Goal: Navigation & Orientation: Find specific page/section

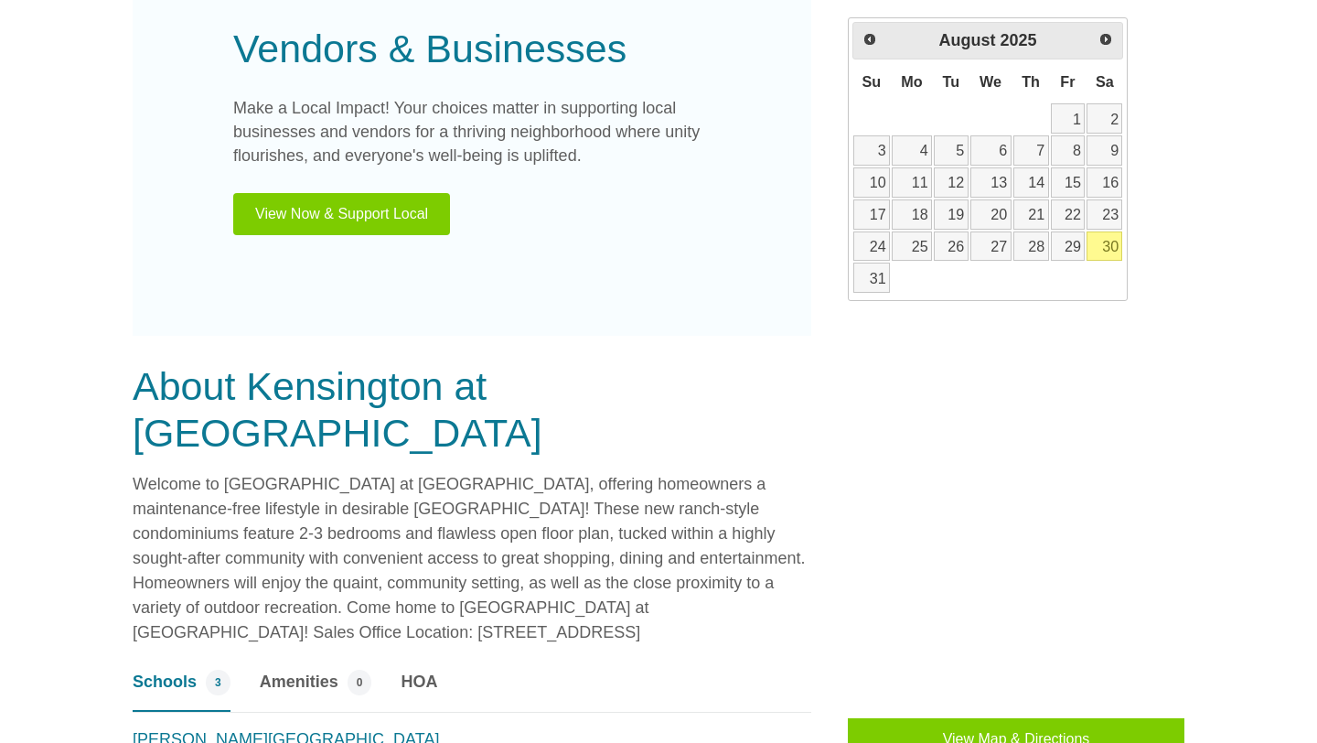
scroll to position [1262, 0]
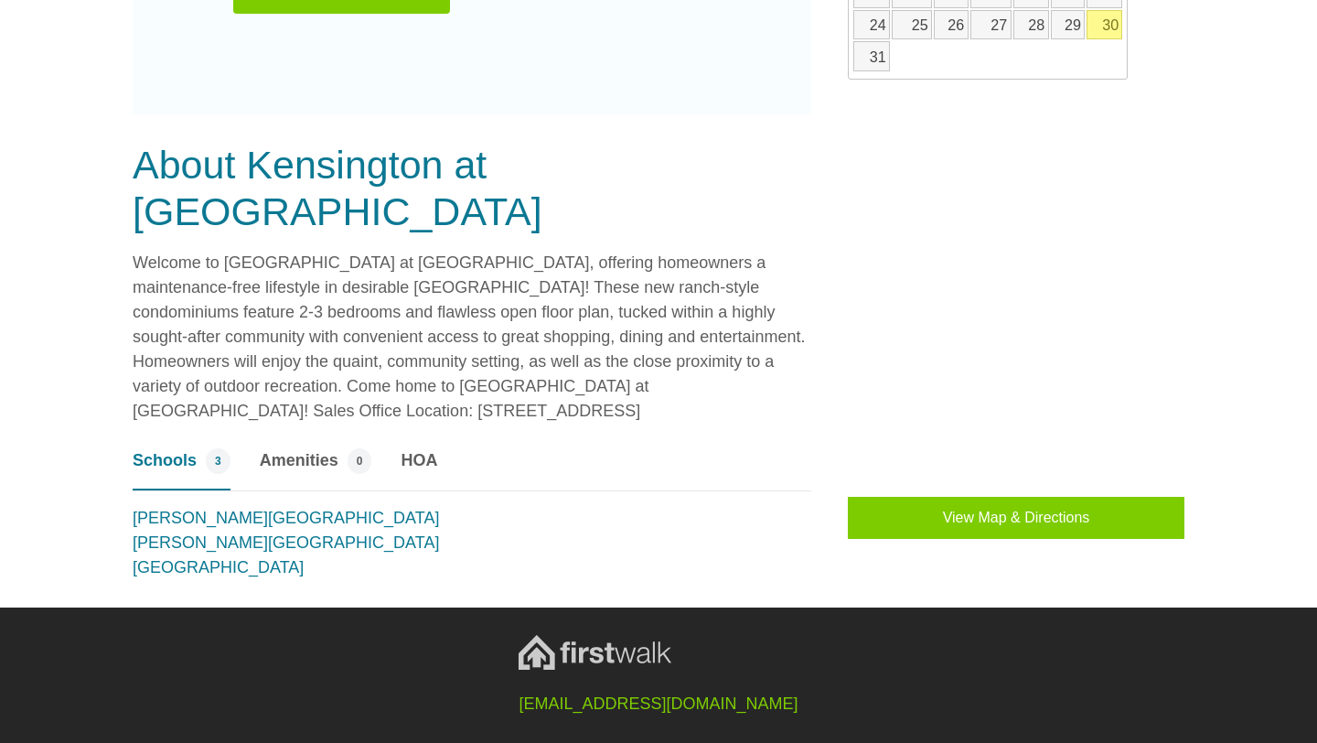
click at [415, 448] on span "HOA" at bounding box center [419, 460] width 37 height 25
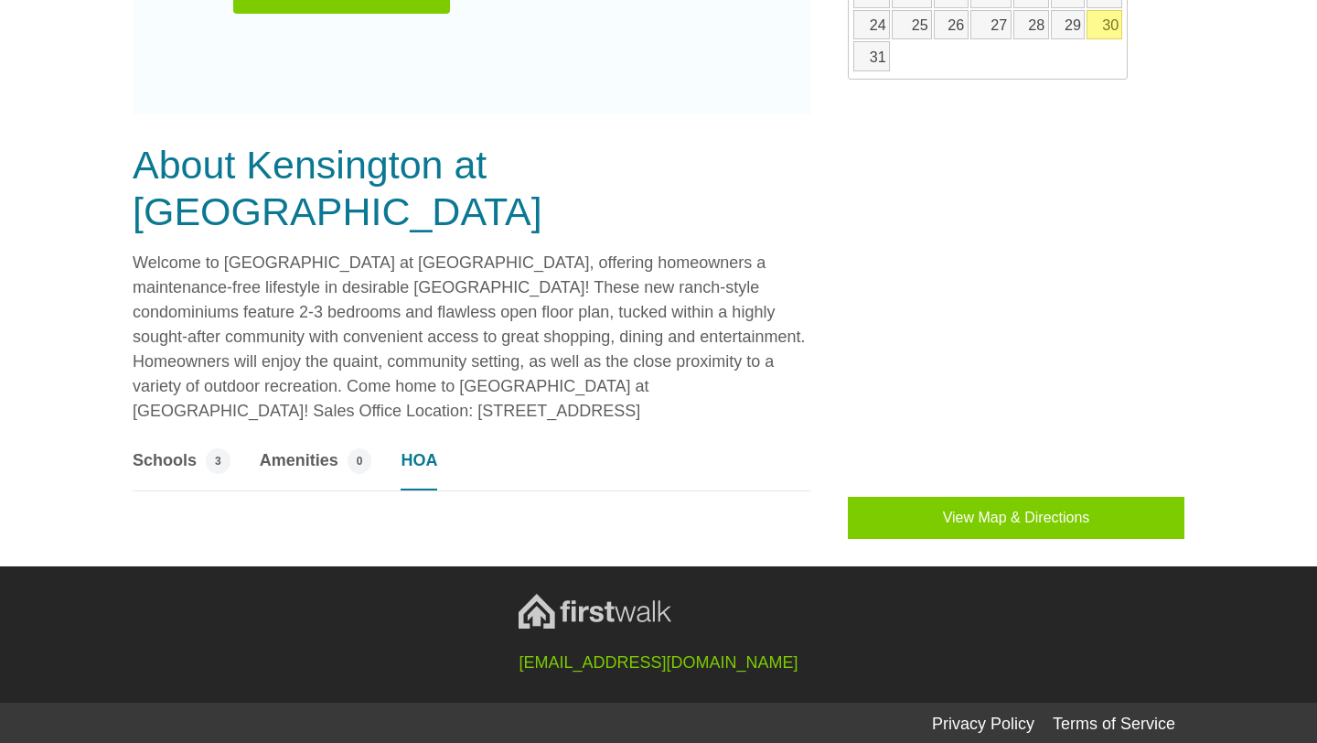
click at [415, 448] on span "HOA" at bounding box center [419, 460] width 37 height 25
click at [517, 380] on div "About Kensington at [GEOGRAPHIC_DATA] Welcome to [GEOGRAPHIC_DATA] at [GEOGRAPH…" at bounding box center [490, 340] width 715 height 397
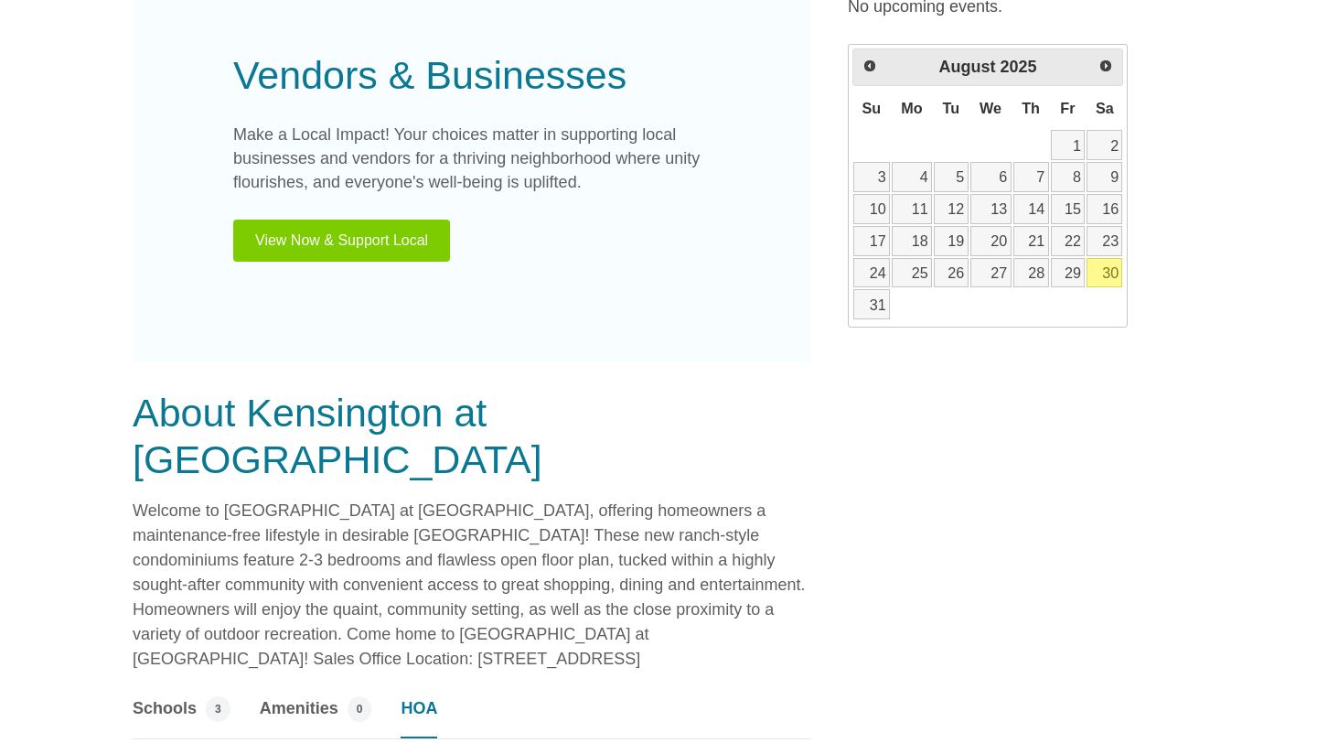
scroll to position [1013, 0]
click at [572, 216] on div "Make a Local Impact! Your choices matter in supporting local businesses and ven…" at bounding box center [471, 193] width 477 height 138
drag, startPoint x: 572, startPoint y: 216, endPoint x: 572, endPoint y: 231, distance: 15.5
click at [572, 231] on div "Make a Local Impact! Your choices matter in supporting local businesses and ven…" at bounding box center [471, 193] width 477 height 138
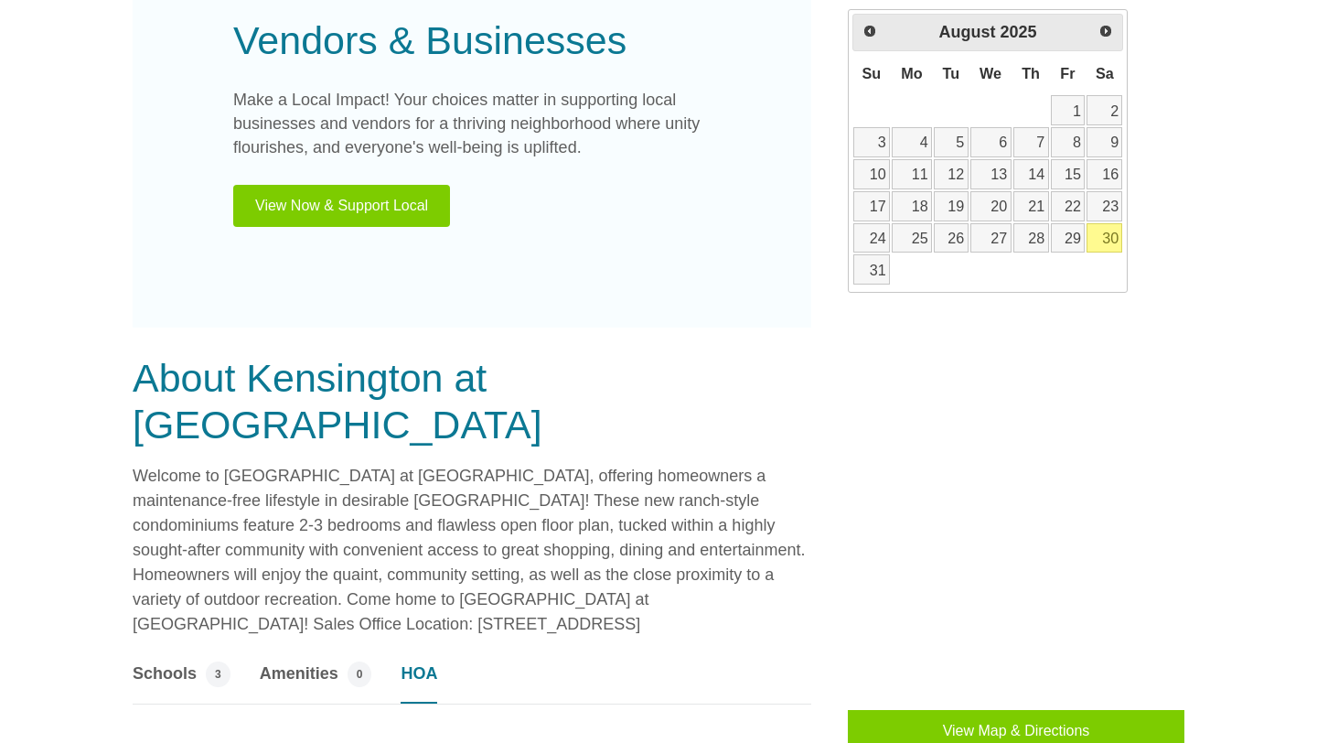
drag, startPoint x: 573, startPoint y: 231, endPoint x: 555, endPoint y: 344, distance: 113.8
click at [555, 344] on div "Recommended Realtors Be the first realtor to receive leads for this property. S…" at bounding box center [658, 43] width 1079 height 1416
click at [670, 91] on p "Make a Local Impact! Your choices matter in supporting local businesses and ven…" at bounding box center [471, 124] width 477 height 71
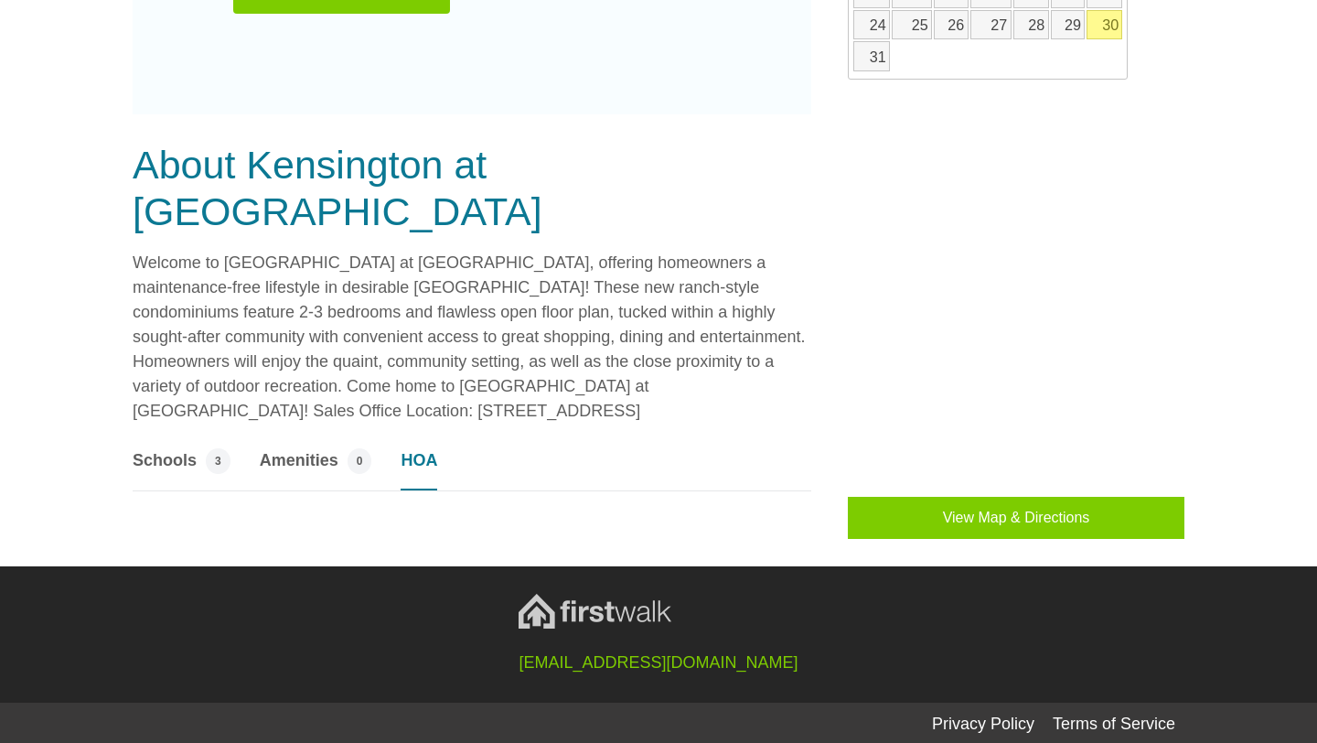
scroll to position [1258, 0]
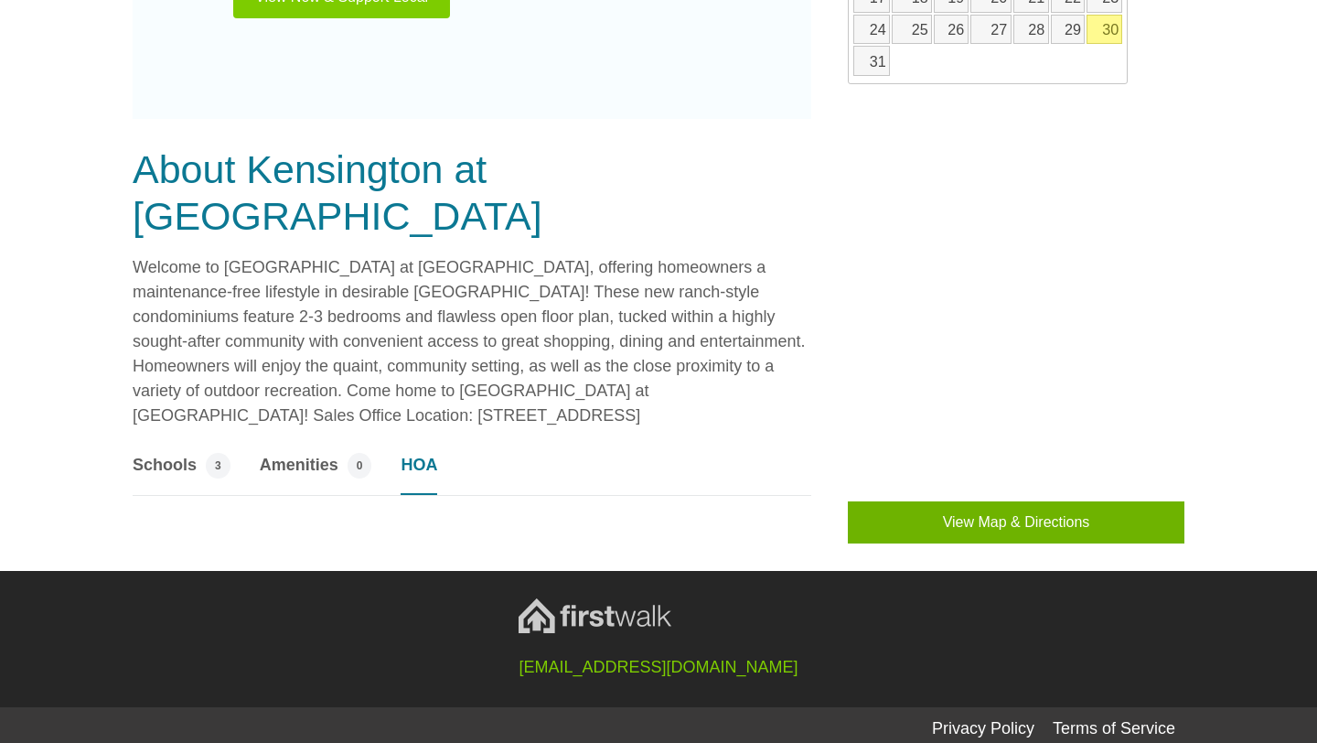
click at [1019, 517] on button "View Map & Directions" at bounding box center [1016, 522] width 337 height 42
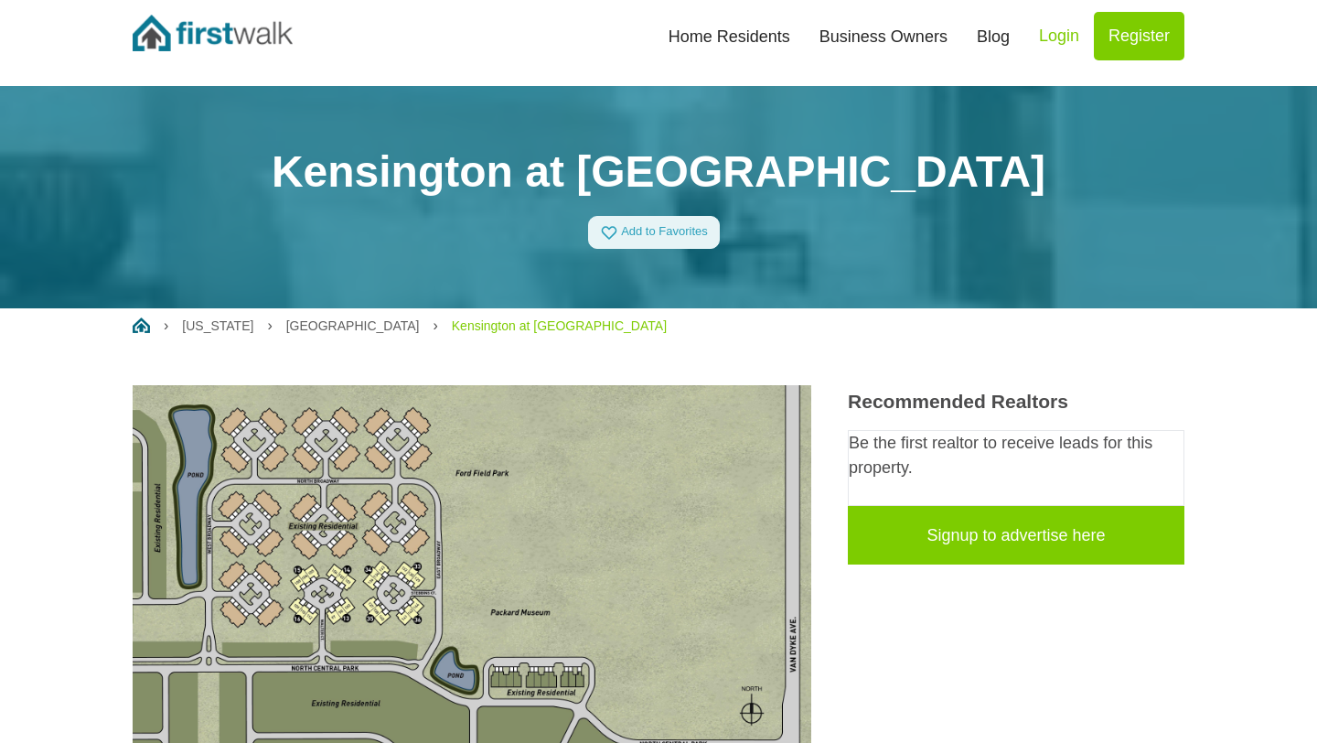
scroll to position [0, 0]
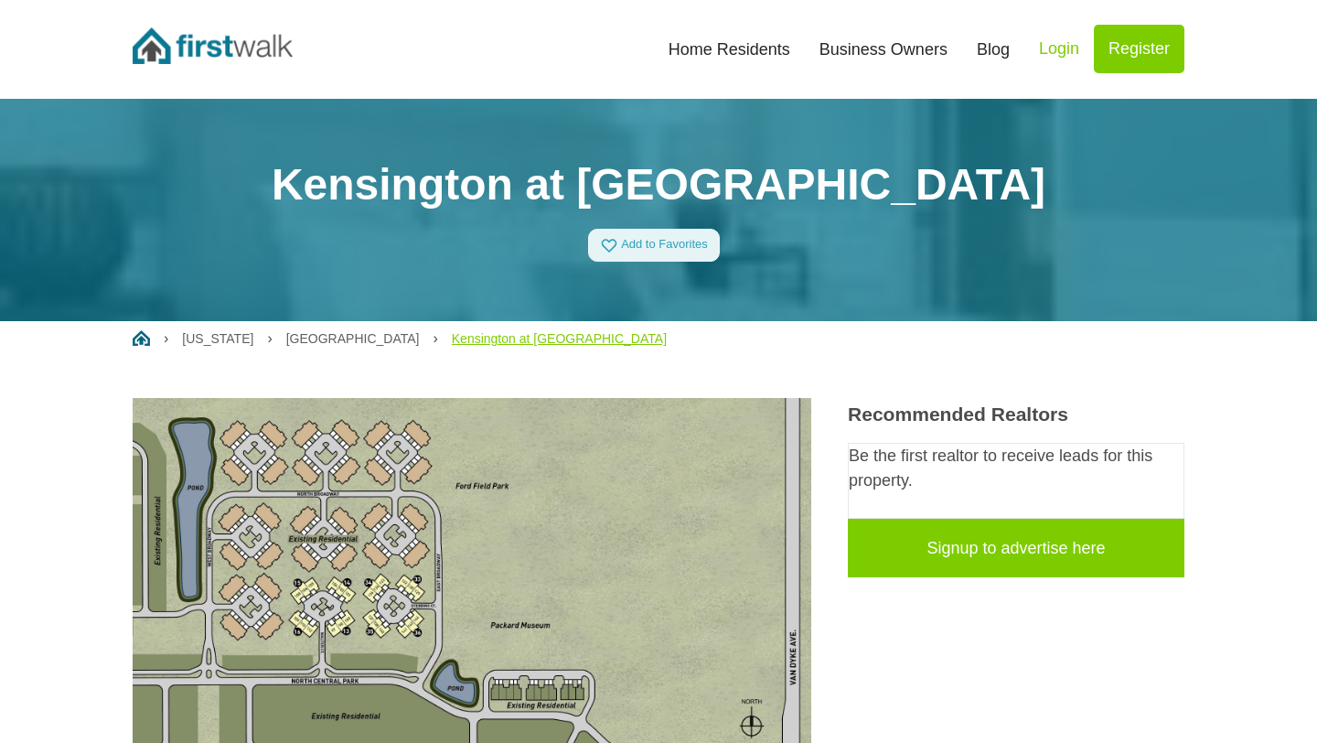
click at [460, 333] on link "Kensington at [GEOGRAPHIC_DATA]" at bounding box center [559, 338] width 215 height 15
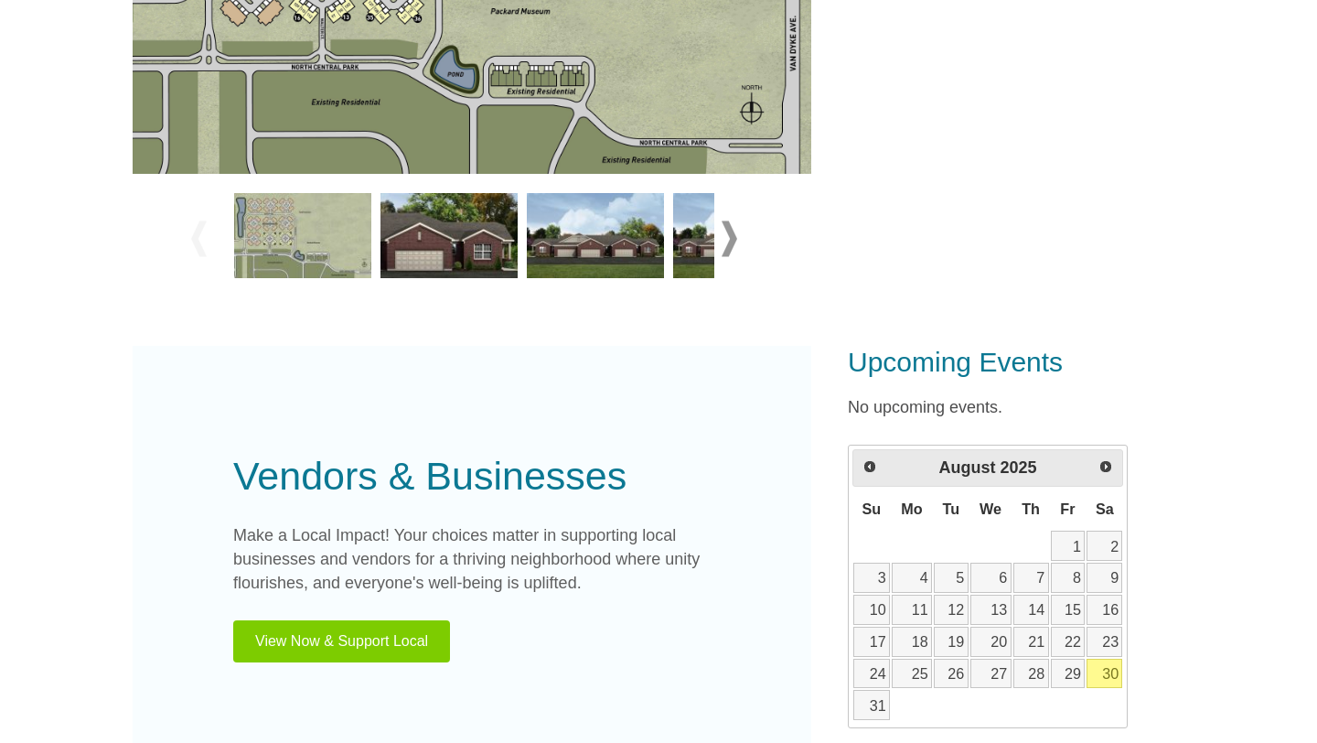
scroll to position [619, 0]
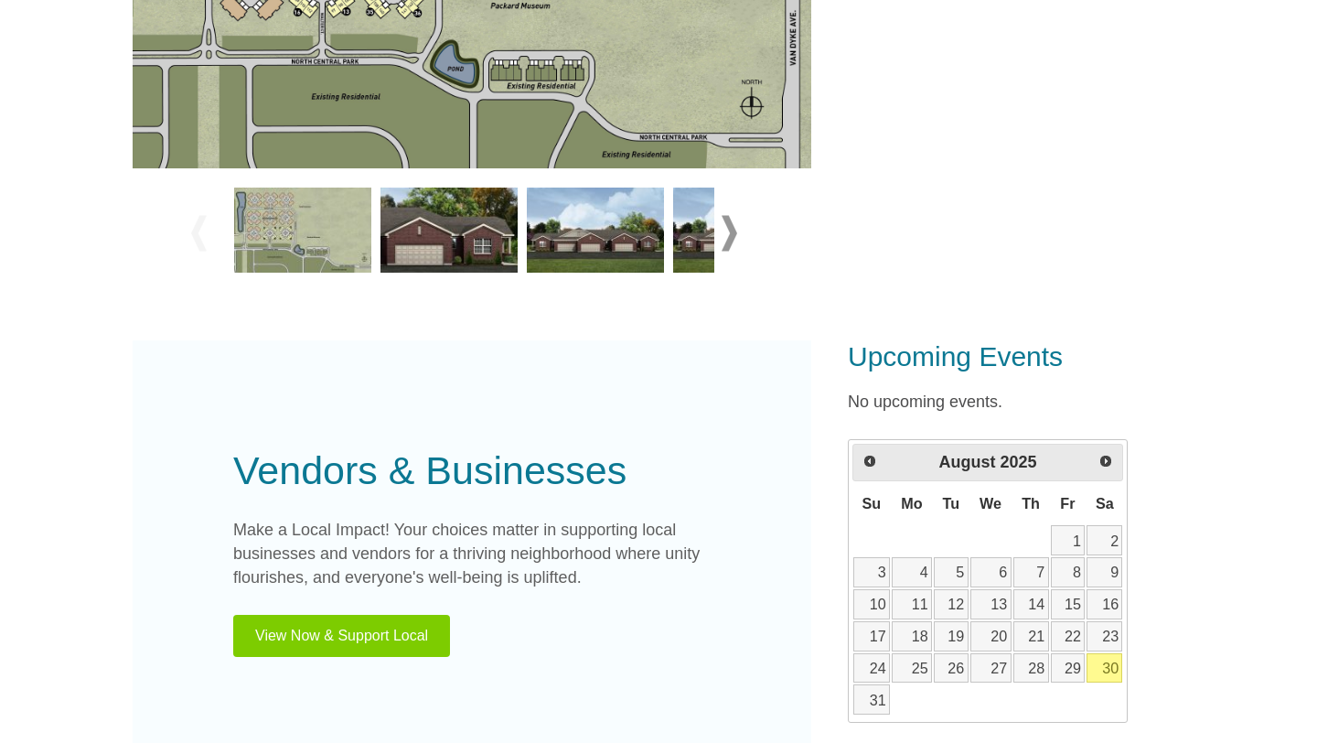
click at [462, 239] on img at bounding box center [448, 231] width 137 height 86
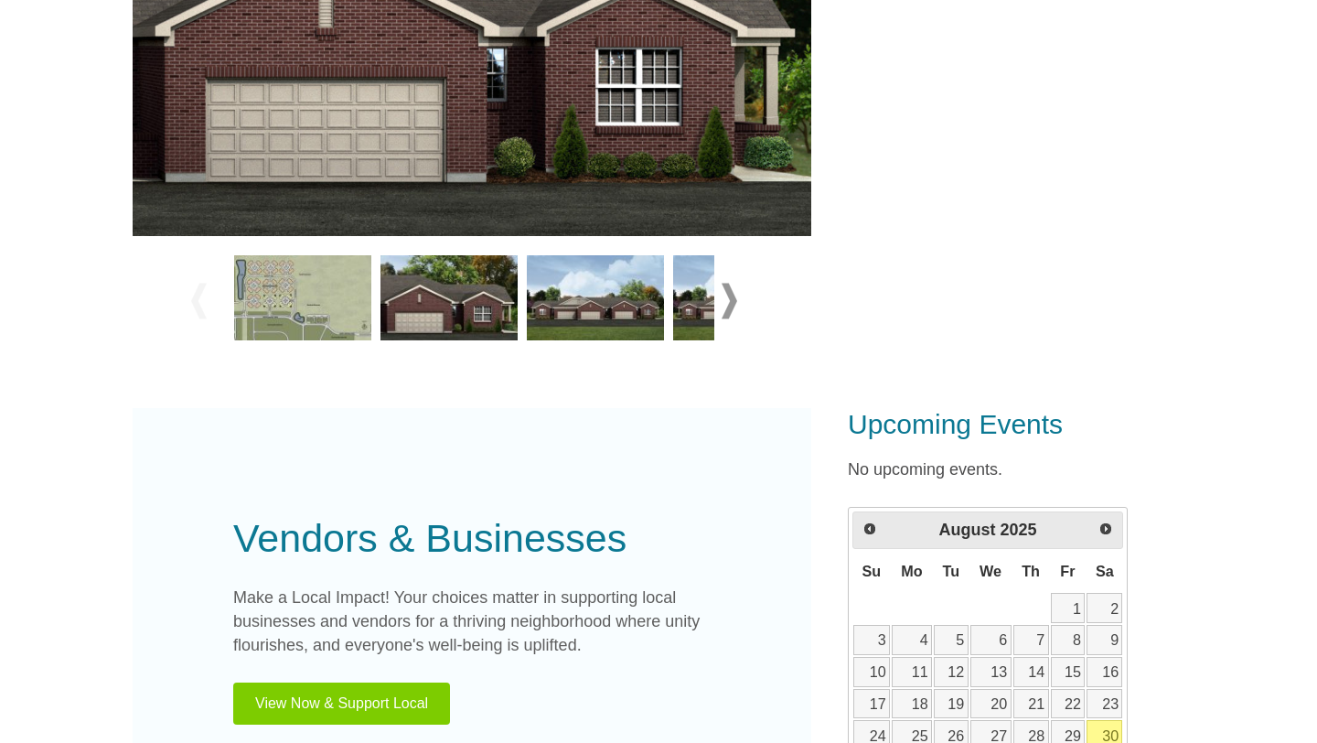
click at [619, 310] on img at bounding box center [595, 298] width 137 height 86
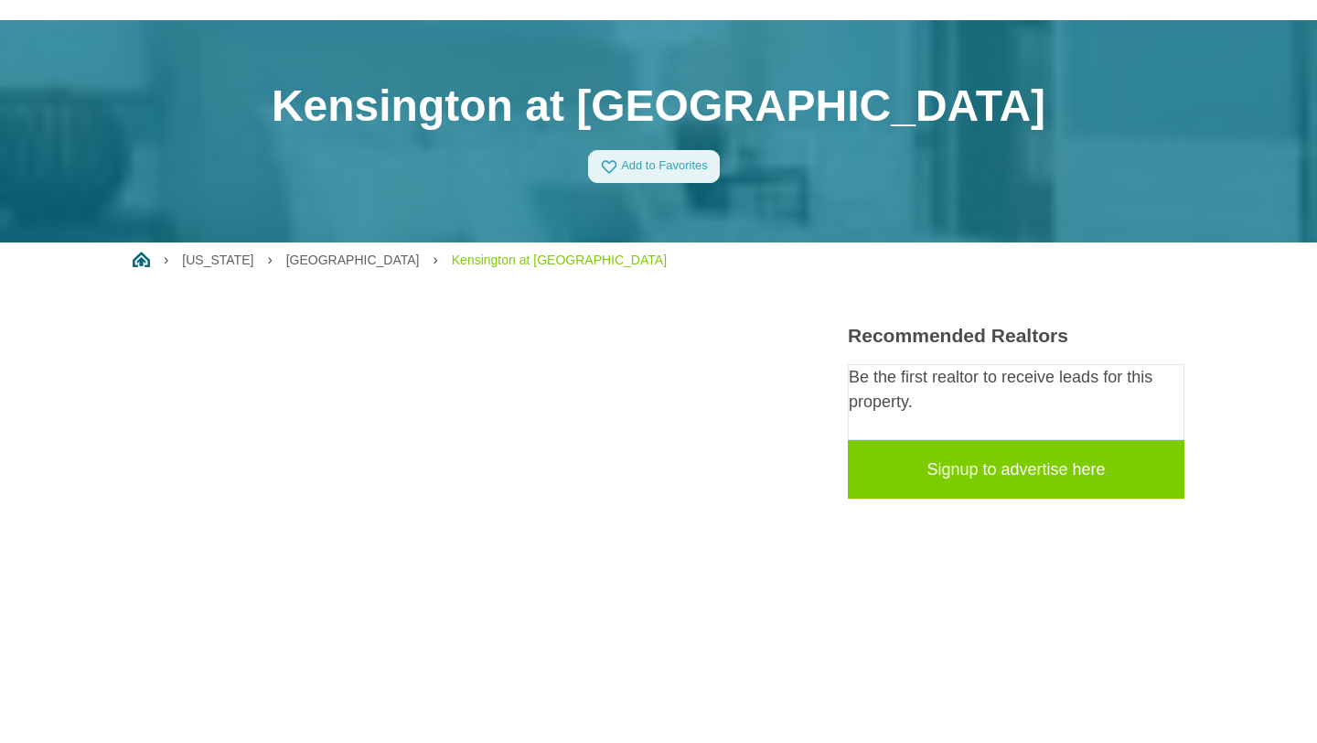
scroll to position [0, 0]
